Goal: Check status

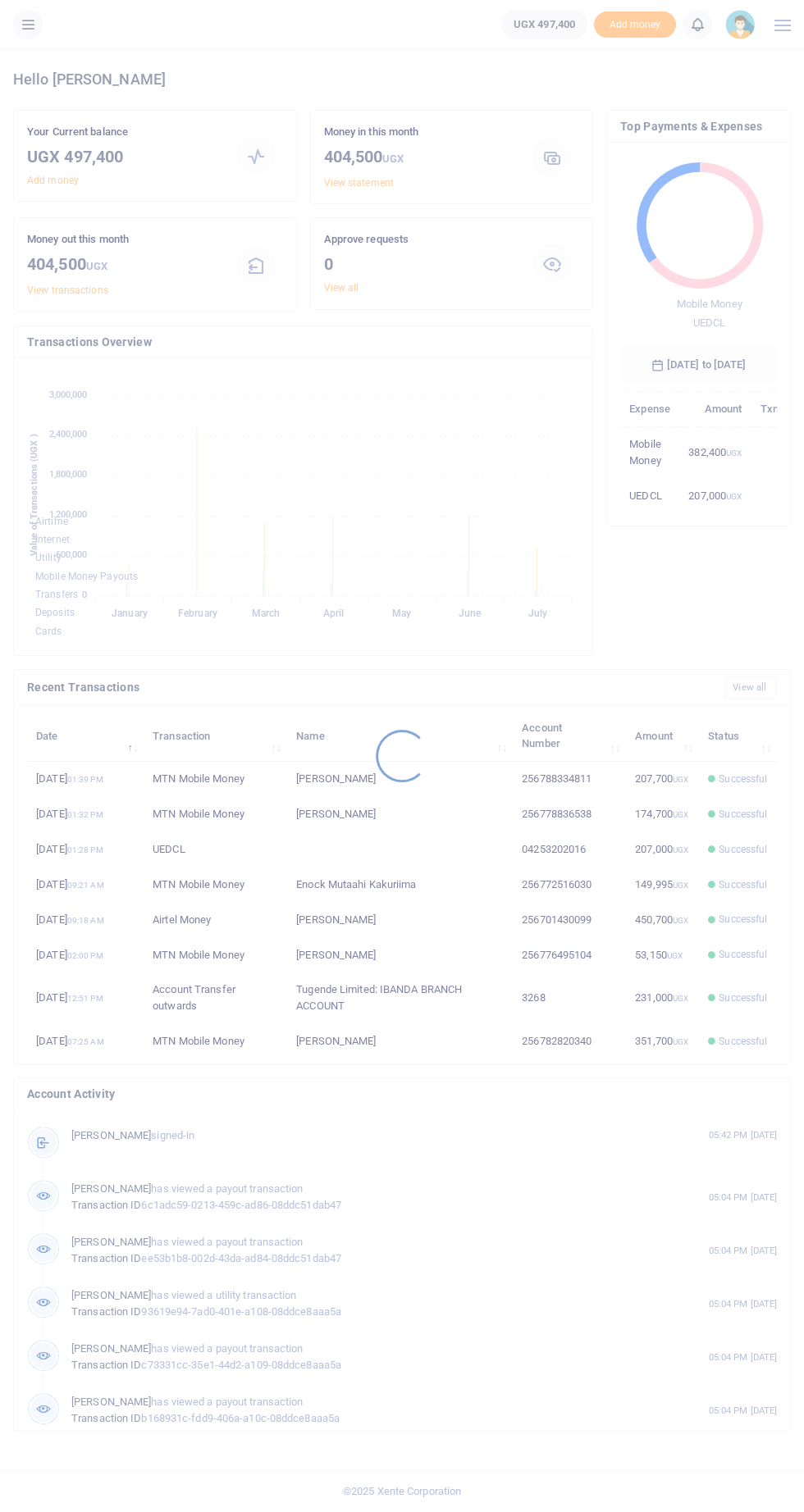
scroll to position [241, 156]
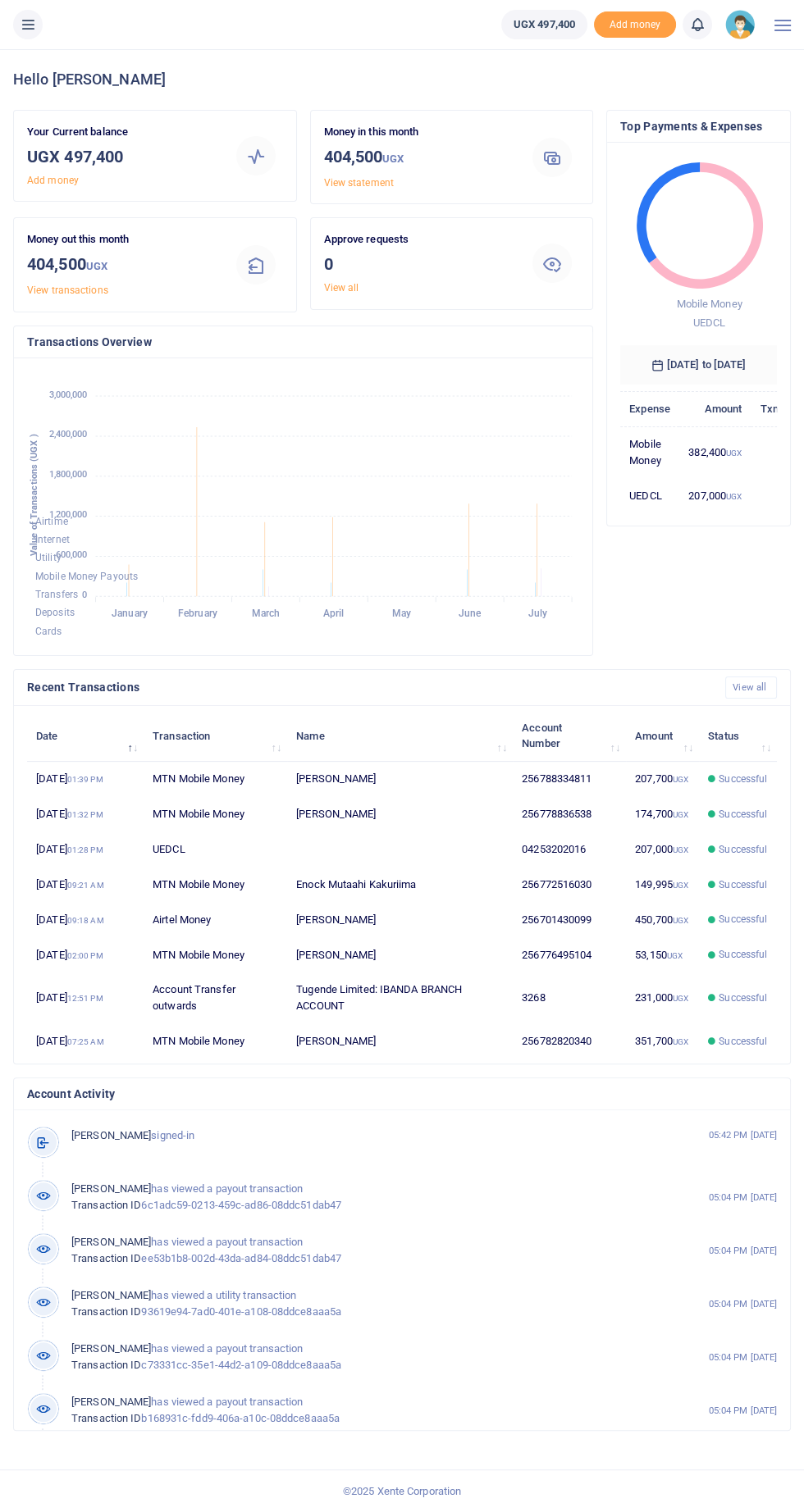
click at [30, 22] on icon at bounding box center [28, 24] width 16 height 18
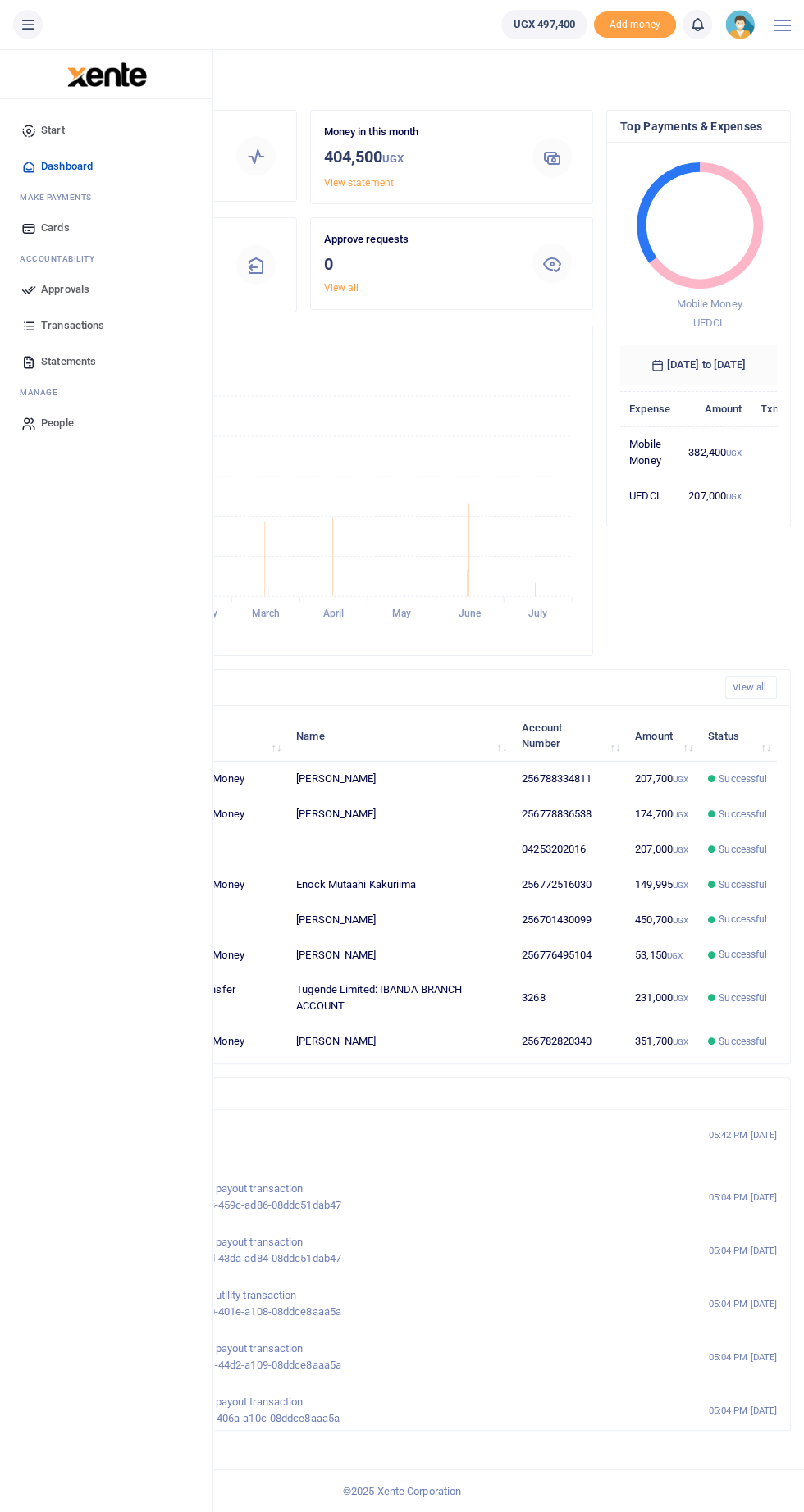
click at [80, 293] on span "Approvals" at bounding box center [64, 289] width 48 height 16
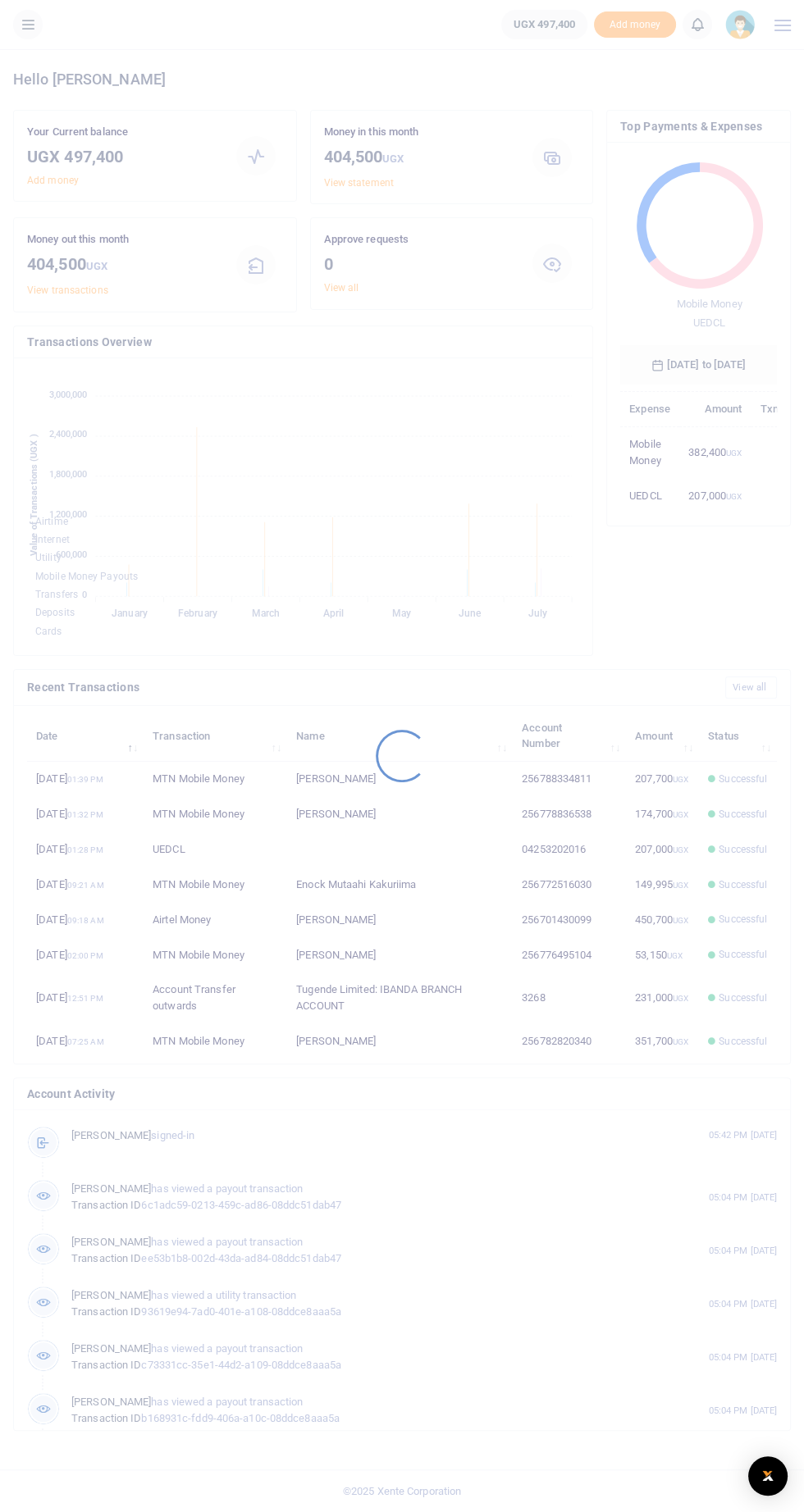
scroll to position [0, 1]
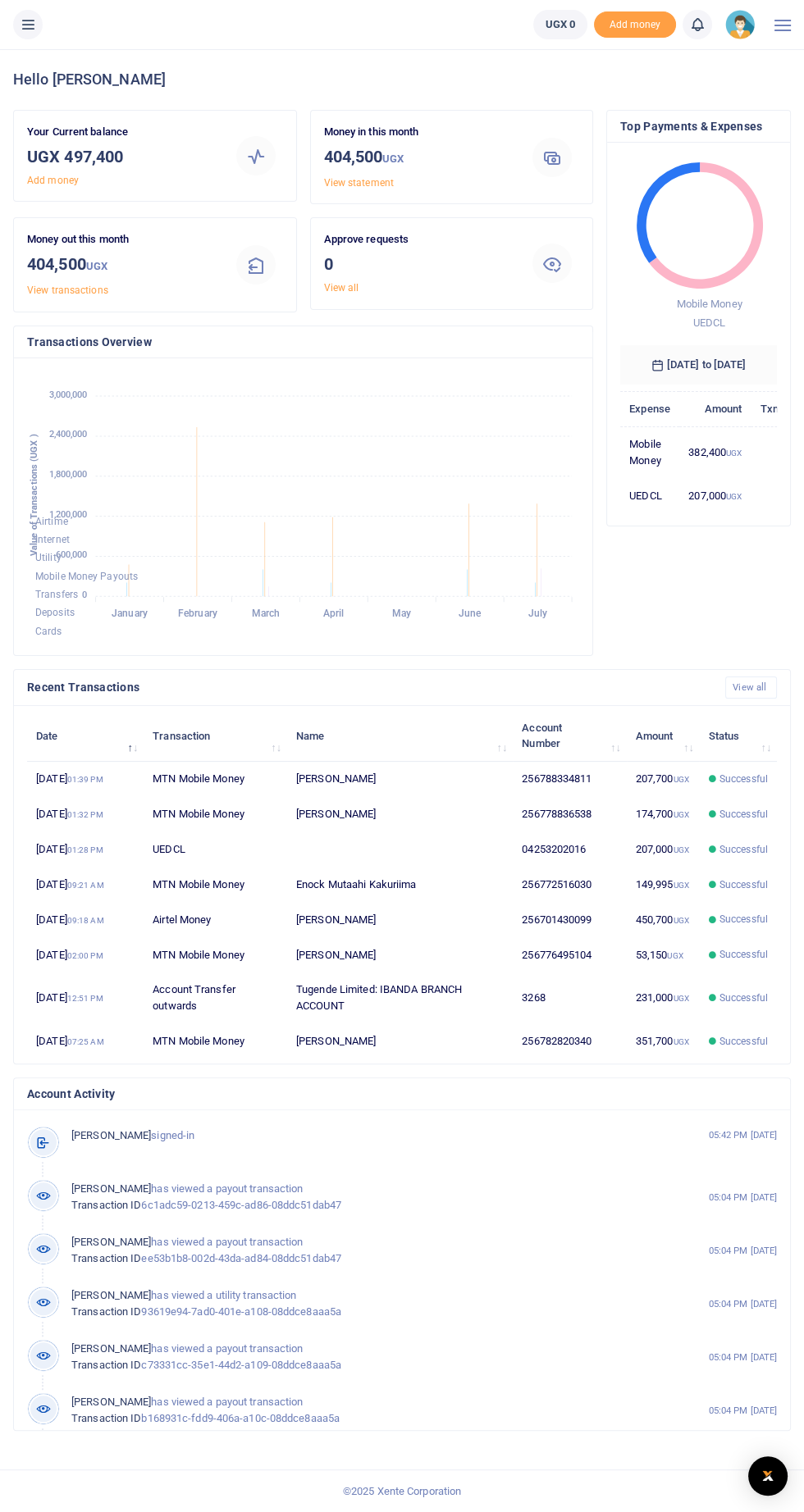
scroll to position [0, 1]
click at [29, 20] on icon at bounding box center [28, 24] width 16 height 18
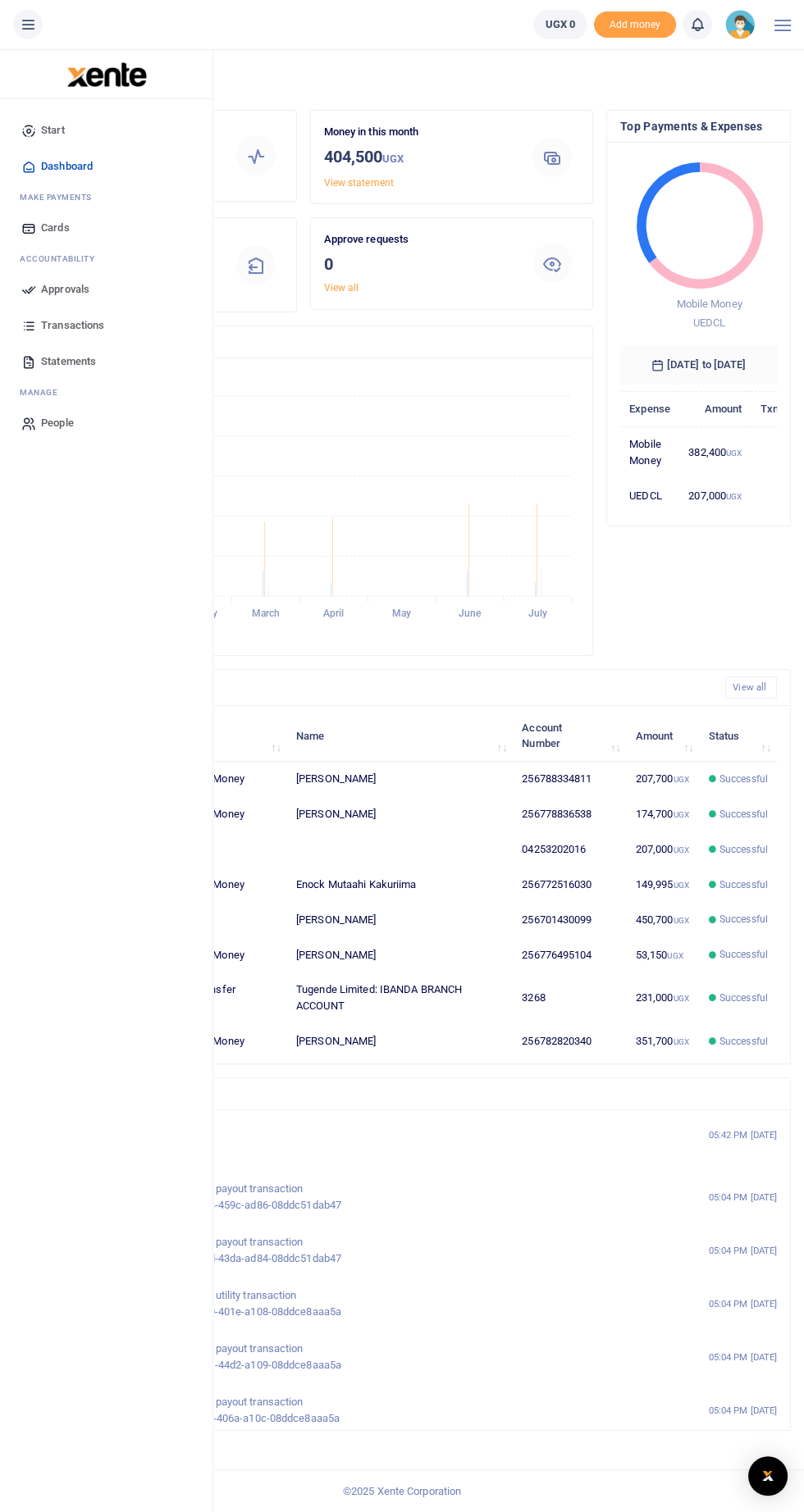
click at [29, 288] on icon at bounding box center [29, 289] width 14 height 14
click at [46, 286] on span "Approvals" at bounding box center [64, 289] width 48 height 16
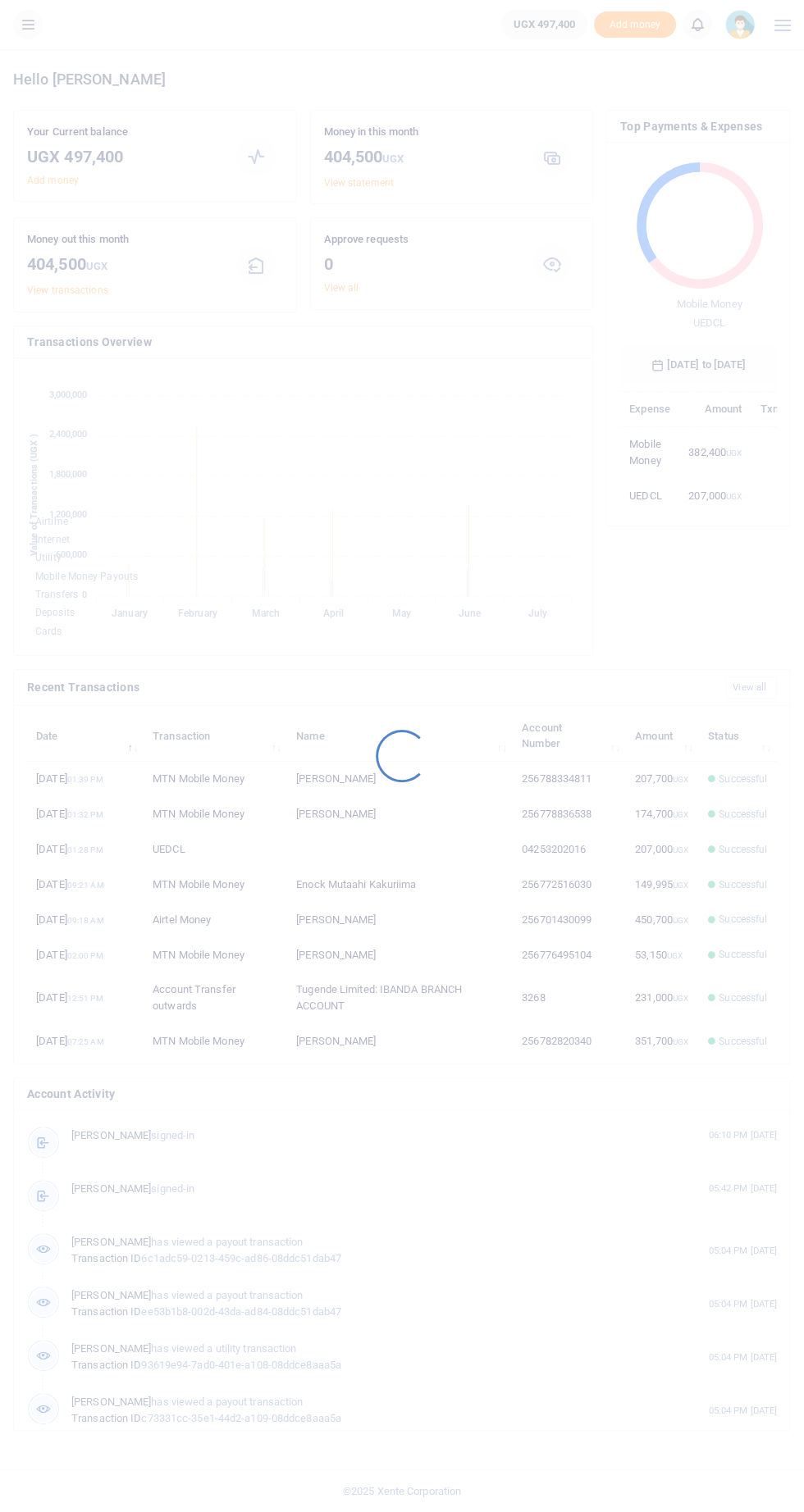
scroll to position [241, 156]
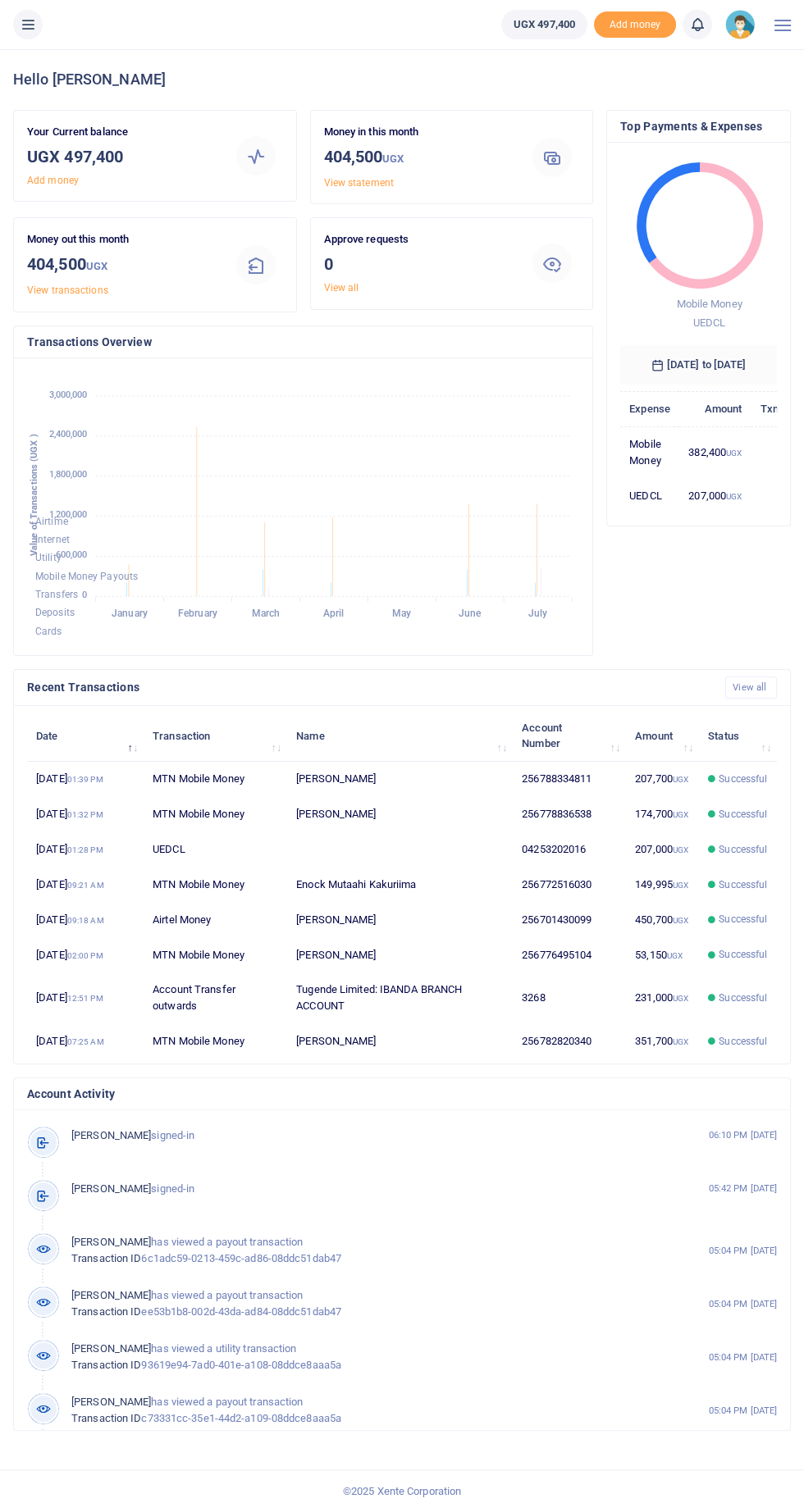
click at [27, 25] on icon at bounding box center [28, 24] width 16 height 18
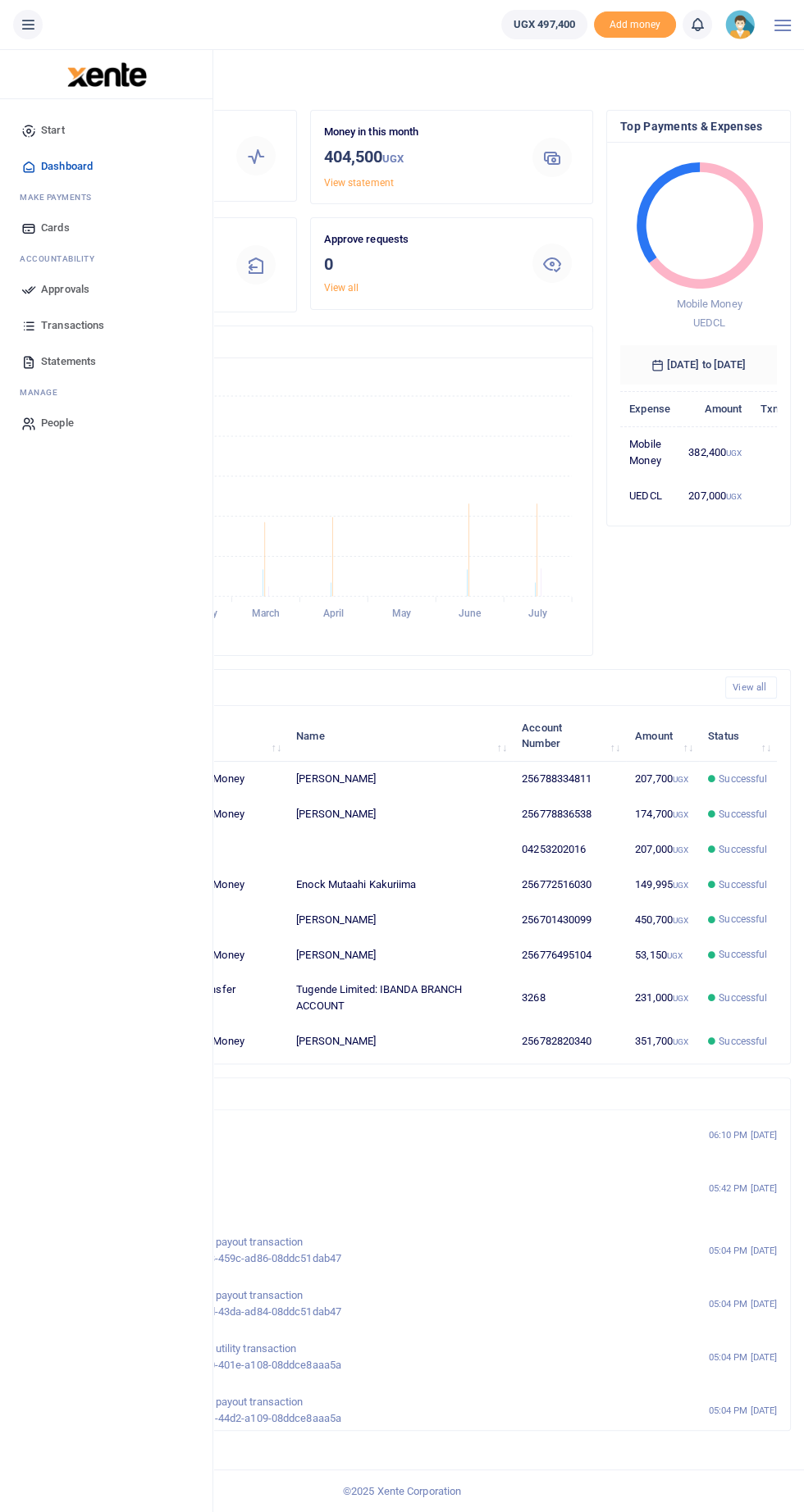
click at [48, 286] on span "Approvals" at bounding box center [64, 289] width 48 height 16
